Goal: Book appointment/travel/reservation

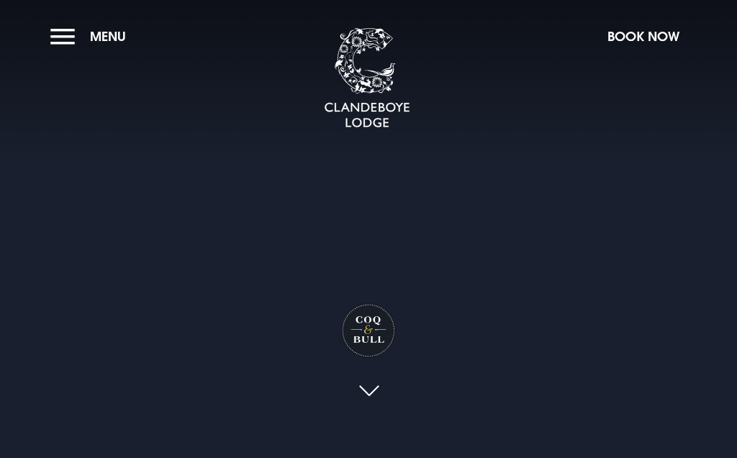
checkbox input "true"
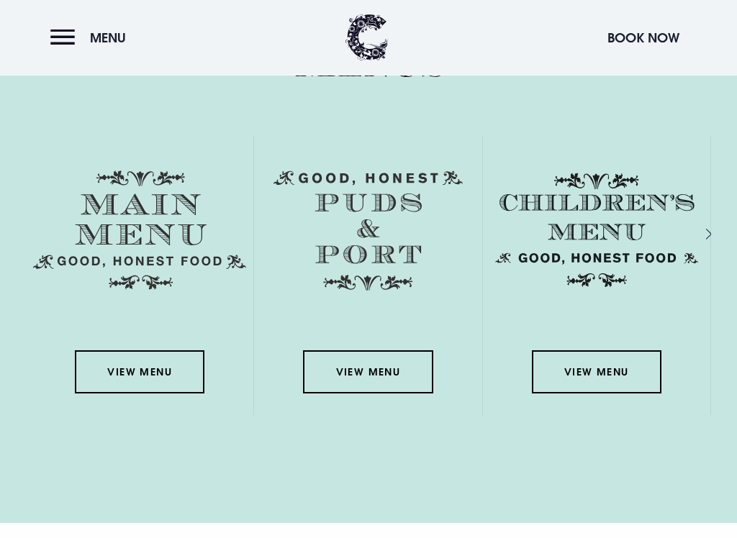
scroll to position [2029, 0]
click at [160, 360] on link "View Menu" at bounding box center [140, 371] width 130 height 43
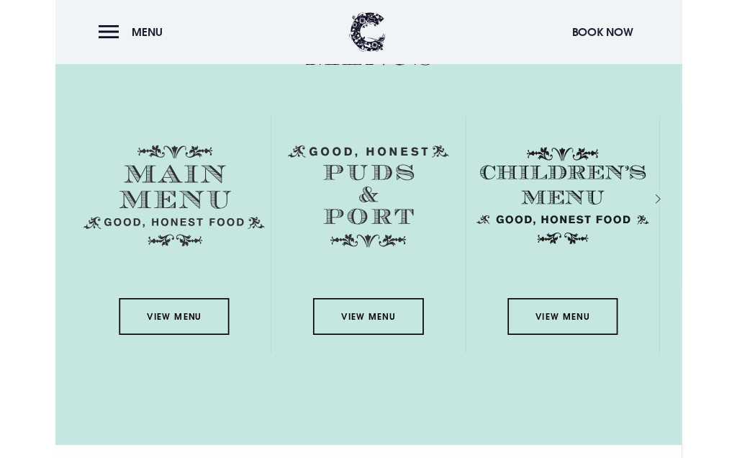
scroll to position [2069, 0]
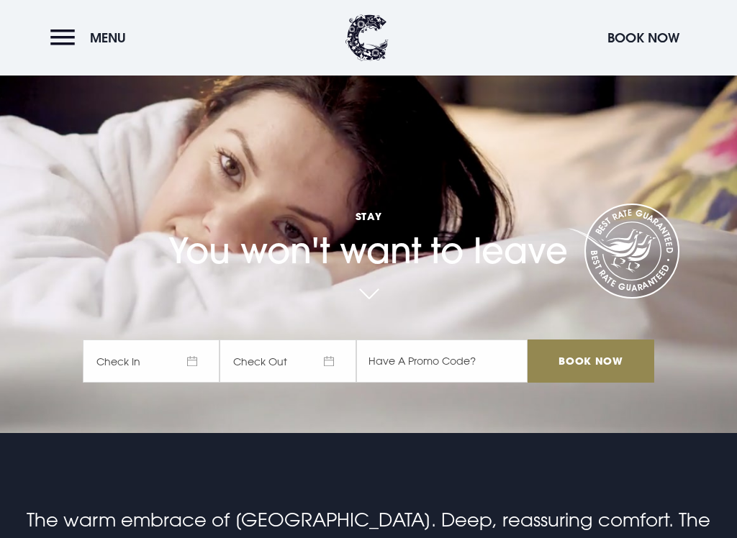
scroll to position [105, 0]
click at [203, 358] on span "Check In" at bounding box center [151, 361] width 137 height 43
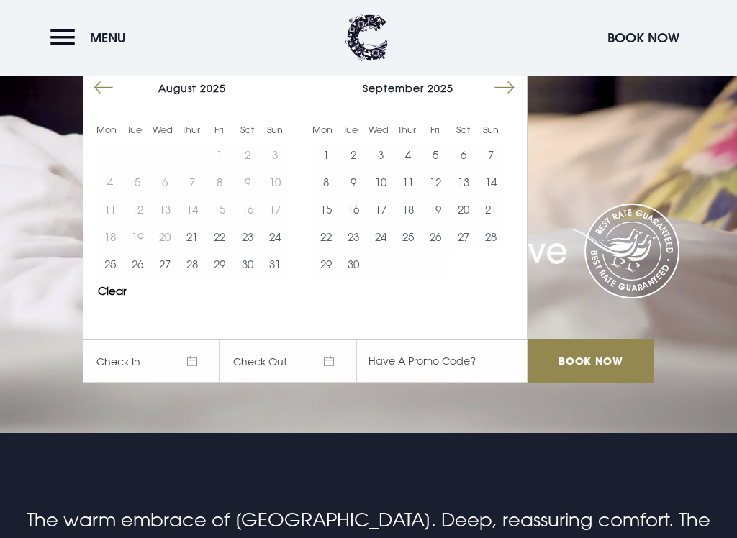
click at [247, 238] on button "23" at bounding box center [247, 236] width 27 height 27
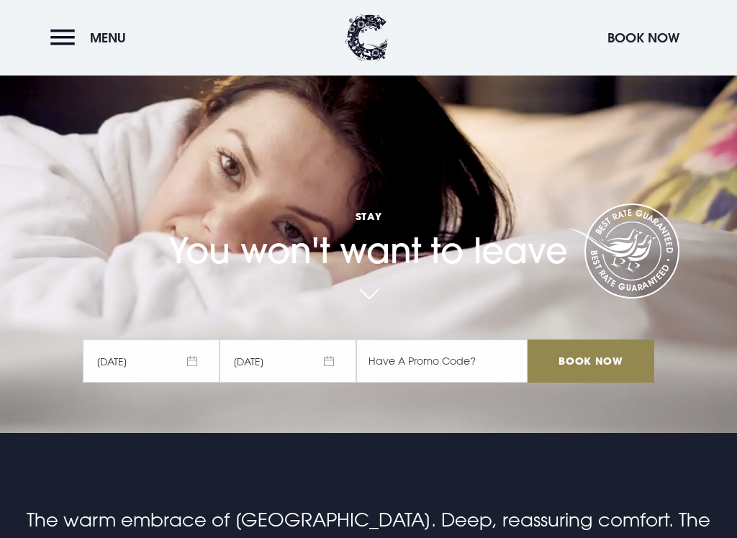
click at [325, 358] on span "24/08/2025" at bounding box center [287, 361] width 137 height 43
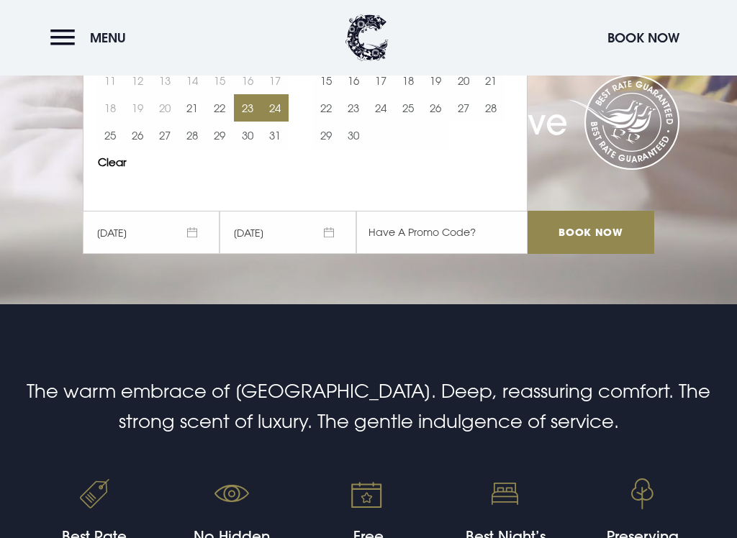
scroll to position [237, 0]
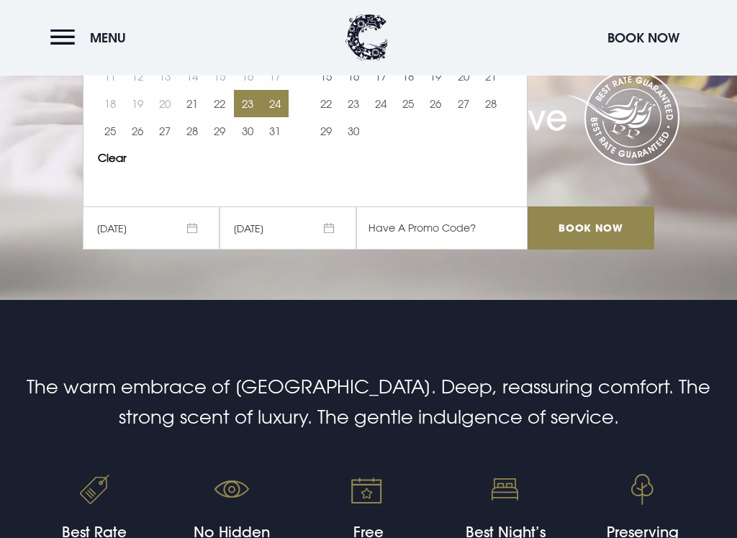
click at [621, 240] on input "Book Now" at bounding box center [590, 228] width 127 height 43
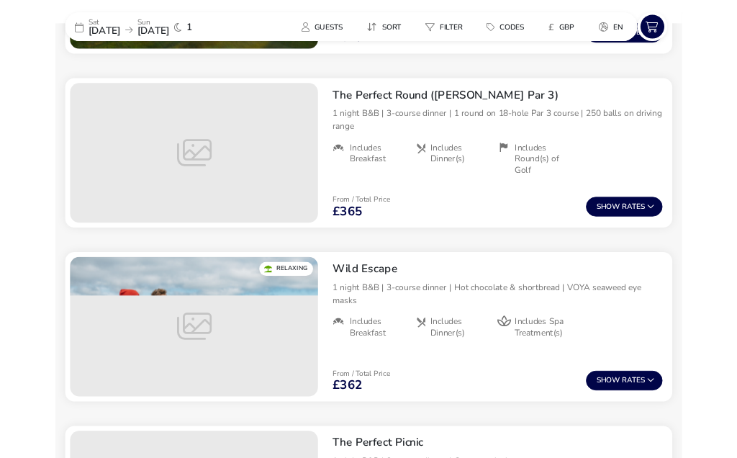
scroll to position [2094, 0]
